Goal: Transaction & Acquisition: Purchase product/service

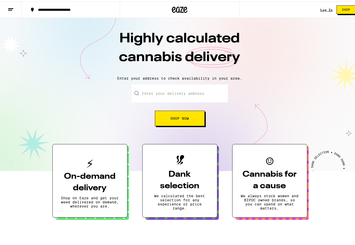
click at [321, 8] on link "Log In" at bounding box center [326, 8] width 12 height 3
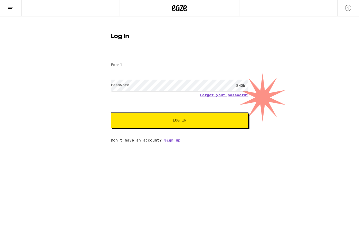
drag, startPoint x: 165, startPoint y: 59, endPoint x: 162, endPoint y: 64, distance: 6.1
click at [165, 59] on div at bounding box center [180, 64] width 138 height 15
click at [160, 70] on input "Email" at bounding box center [180, 65] width 138 height 12
click at [159, 69] on input "Email" at bounding box center [180, 65] width 138 height 12
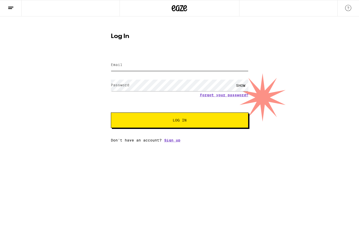
click at [159, 69] on input "Email" at bounding box center [180, 65] width 138 height 12
click at [132, 64] on input "Email" at bounding box center [180, 65] width 138 height 12
